Goal: Task Accomplishment & Management: Use online tool/utility

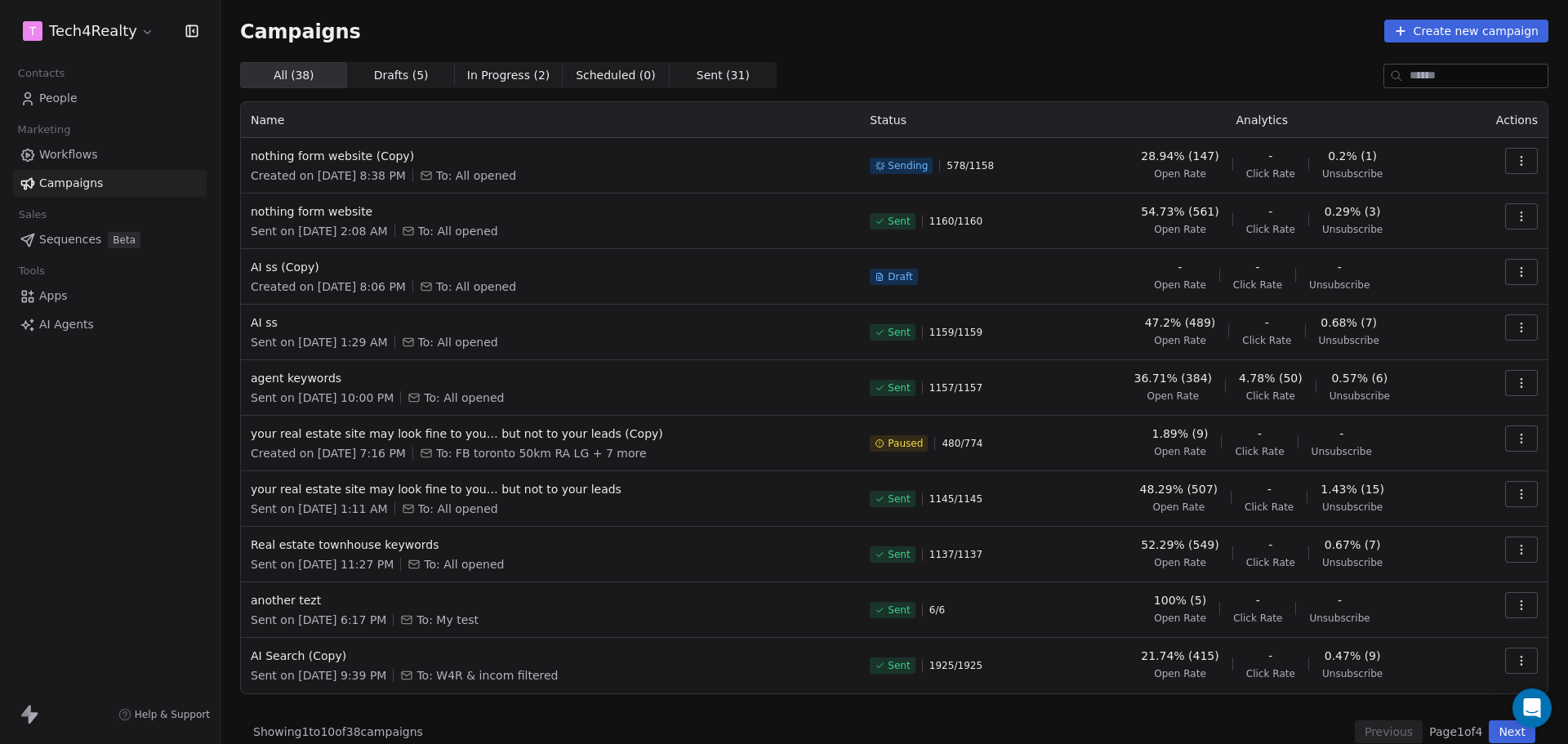
click at [1515, 155] on icon "button" at bounding box center [1521, 160] width 13 height 13
click at [1404, 300] on span "Pause" at bounding box center [1398, 302] width 38 height 19
click at [1190, 27] on div "Campaigns Create new campaign" at bounding box center [894, 31] width 1308 height 23
click at [111, 31] on html "T Tech4Realty Contacts People Marketing Workflows Campaigns Sales Sequences Bet…" at bounding box center [784, 372] width 1568 height 744
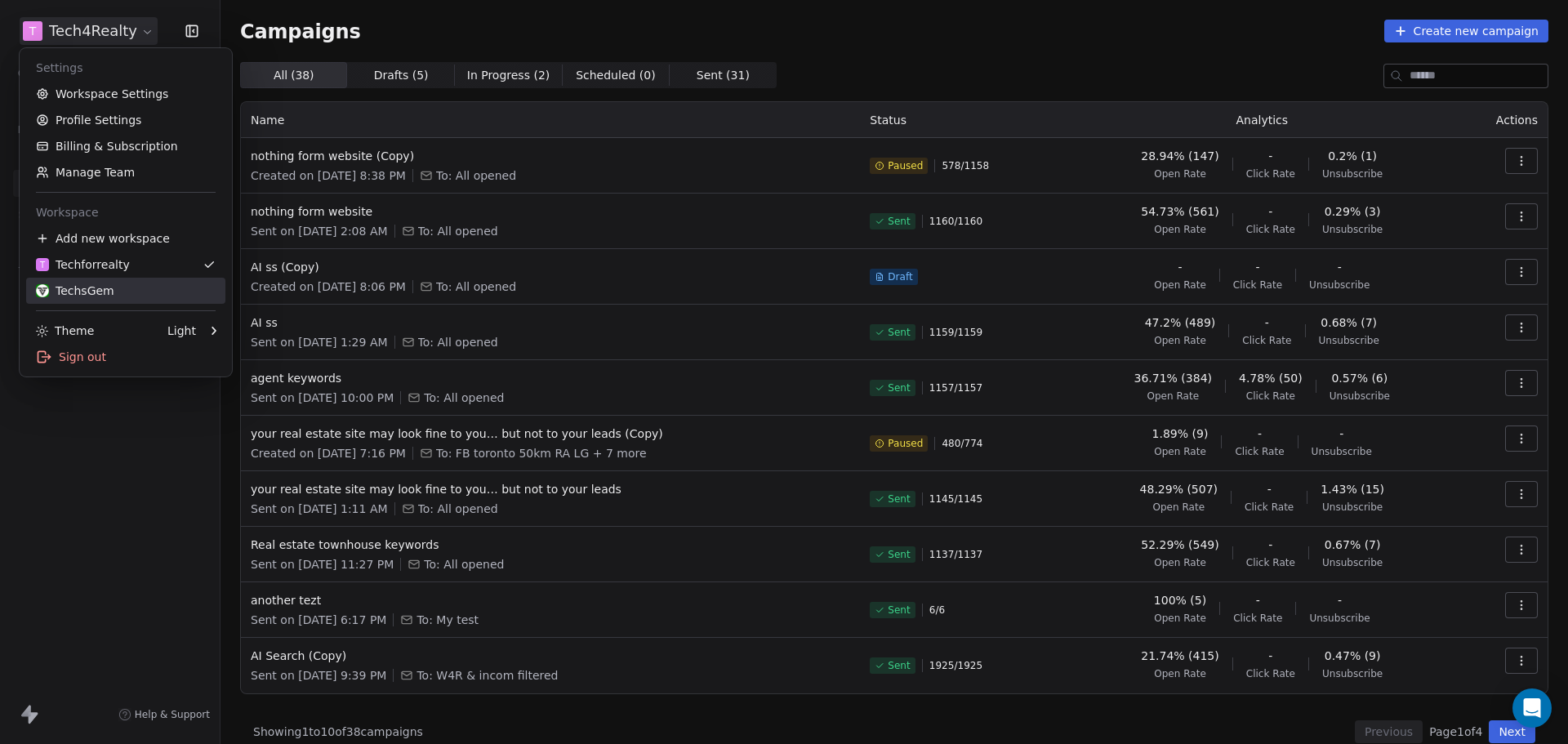
click at [80, 292] on div "TechsGem" at bounding box center [75, 290] width 79 height 16
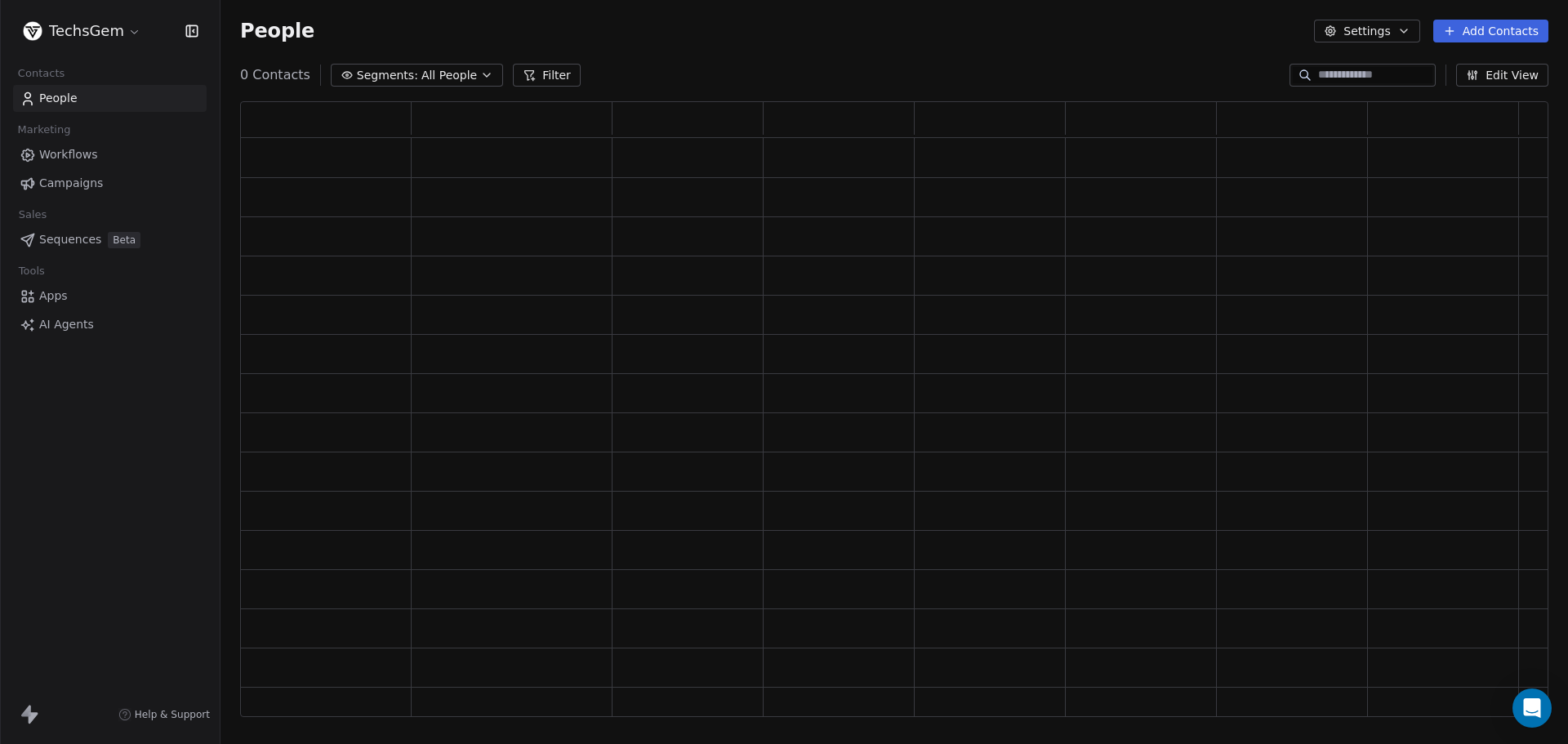
scroll to position [602, 1296]
click at [73, 179] on span "Campaigns" at bounding box center [71, 183] width 64 height 17
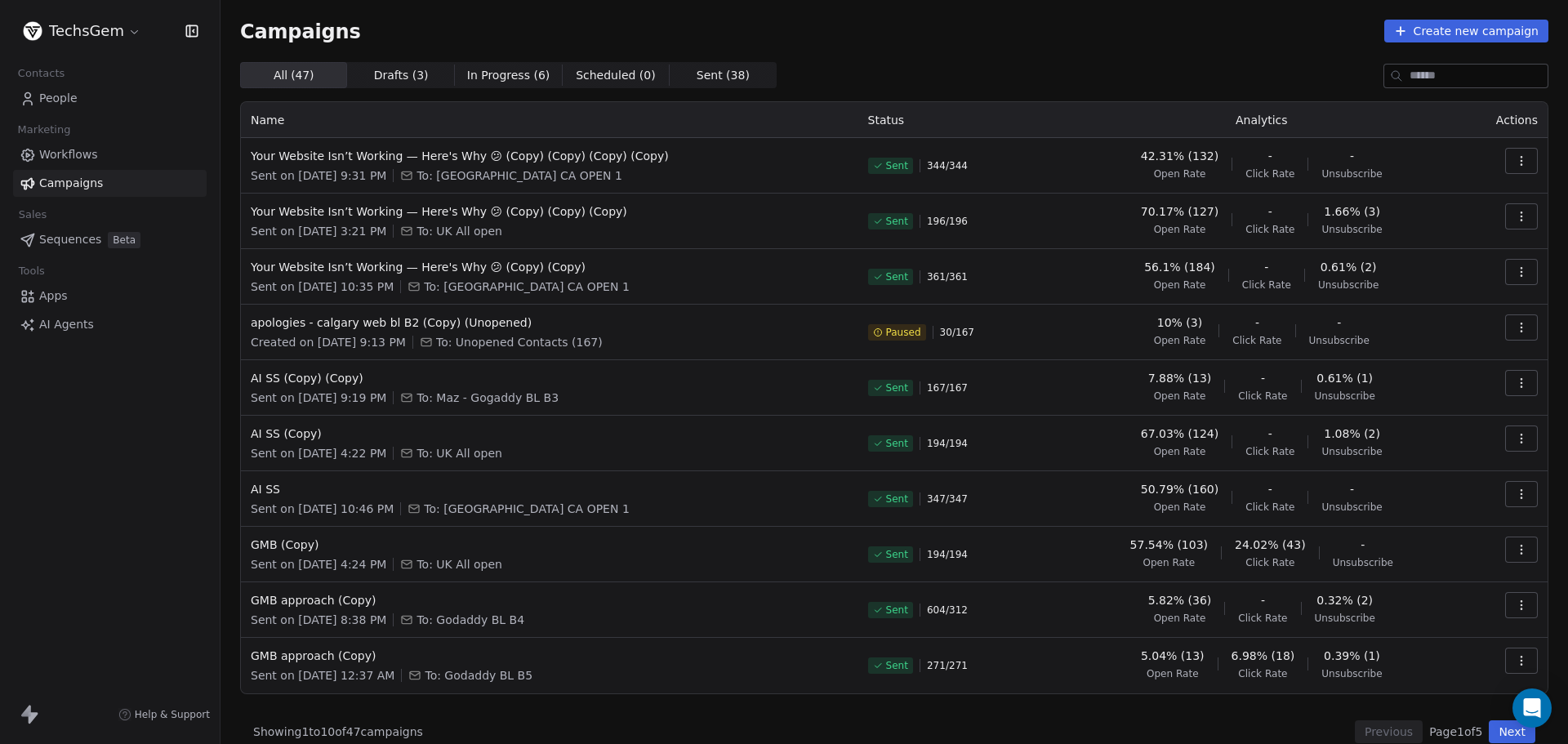
click at [852, 45] on div "Campaigns Create new campaign All ( 47 ) All ( 47 ) Drafts ( 3 ) Drafts ( 3 ) I…" at bounding box center [894, 381] width 1308 height 724
click at [490, 156] on span "Your Website Isn’t Working — Here's Why 😕 (Copy) (Copy) (Copy) (Copy)" at bounding box center [550, 156] width 598 height 16
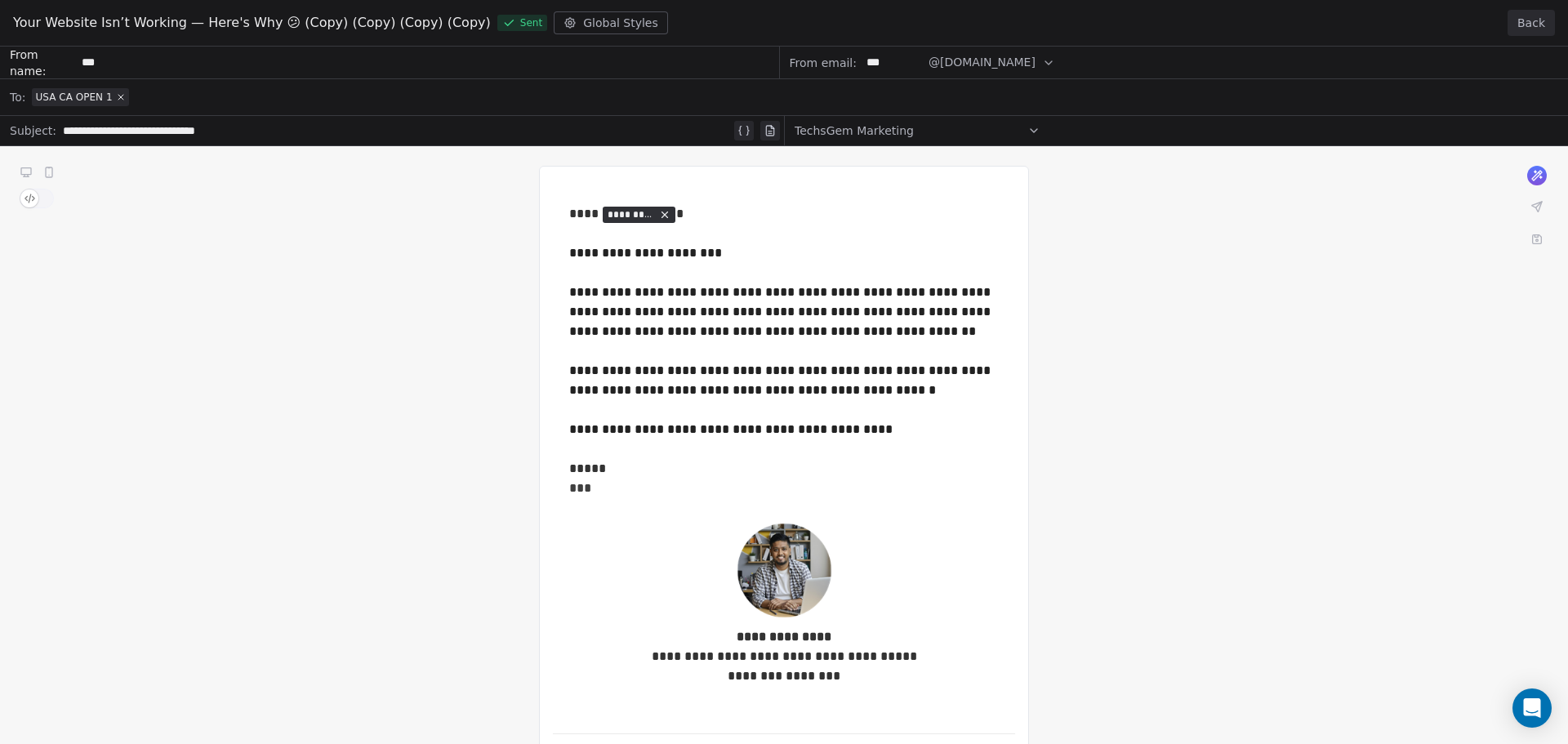
click at [1541, 17] on button "Back" at bounding box center [1532, 23] width 48 height 27
